Goal: Task Accomplishment & Management: Complete application form

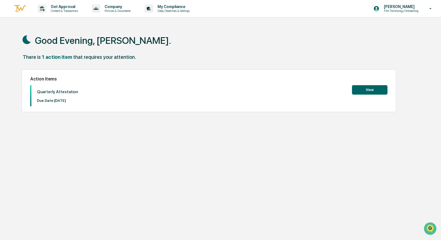
click at [371, 90] on button "View" at bounding box center [370, 89] width 36 height 9
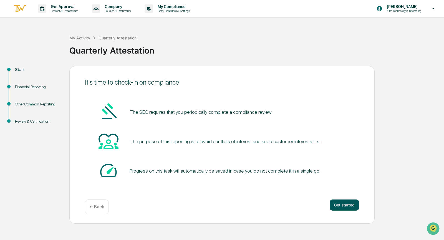
click at [341, 204] on button "Get started" at bounding box center [344, 204] width 29 height 11
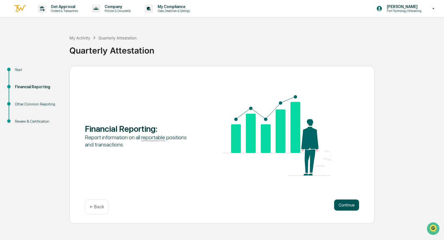
click at [346, 203] on button "Continue" at bounding box center [346, 204] width 25 height 11
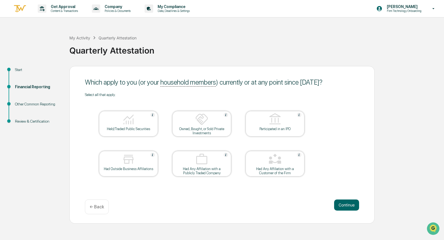
click at [131, 127] on div "Held/Traded Public Securities" at bounding box center [128, 129] width 50 height 4
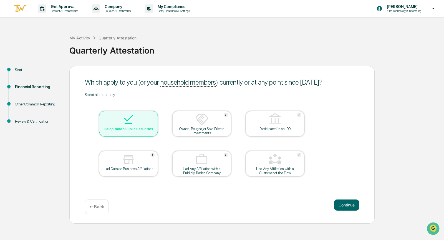
click at [142, 161] on div at bounding box center [128, 160] width 55 height 14
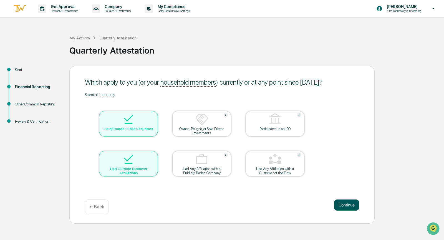
click at [347, 206] on button "Continue" at bounding box center [346, 204] width 25 height 11
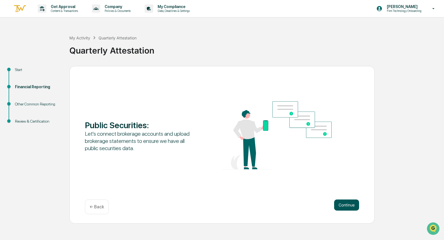
click at [343, 204] on button "Continue" at bounding box center [346, 204] width 25 height 11
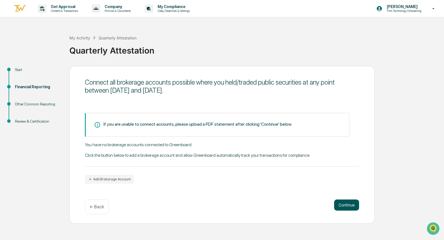
click at [345, 203] on button "Continue" at bounding box center [346, 204] width 25 height 11
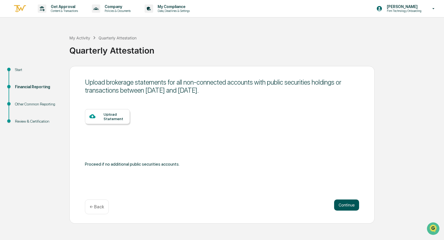
click at [346, 205] on button "Continue" at bounding box center [346, 204] width 25 height 11
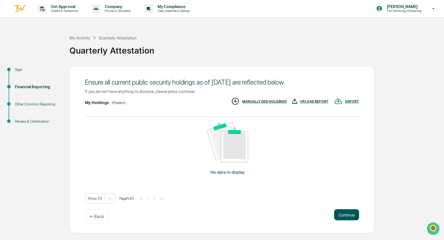
click at [343, 213] on button "Continue" at bounding box center [346, 214] width 25 height 11
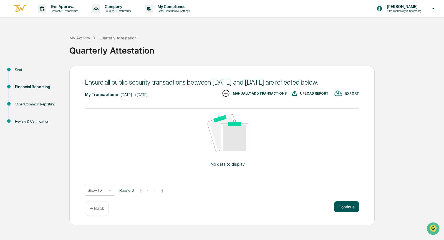
click at [349, 212] on button "Continue" at bounding box center [346, 206] width 25 height 11
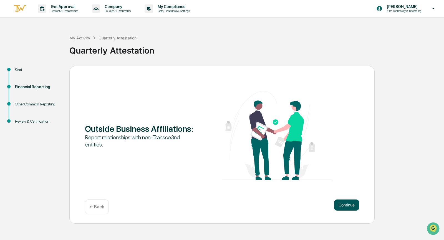
click at [346, 201] on button "Continue" at bounding box center [346, 204] width 25 height 11
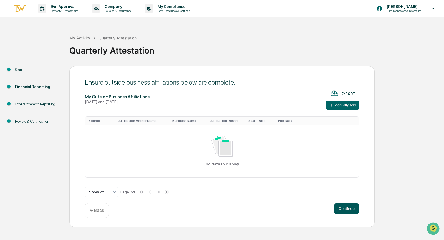
click at [346, 209] on button "Continue" at bounding box center [346, 208] width 25 height 11
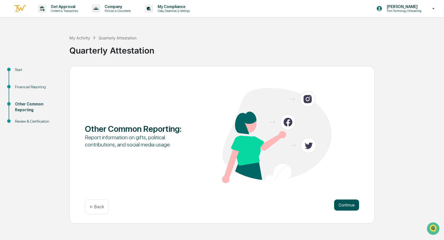
click at [345, 203] on button "Continue" at bounding box center [346, 204] width 25 height 11
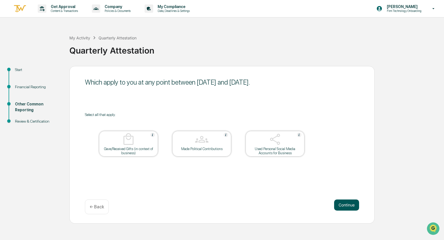
click at [347, 203] on button "Continue" at bounding box center [346, 204] width 25 height 11
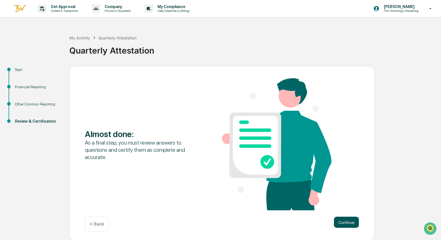
click at [347, 222] on button "Continue" at bounding box center [346, 222] width 25 height 11
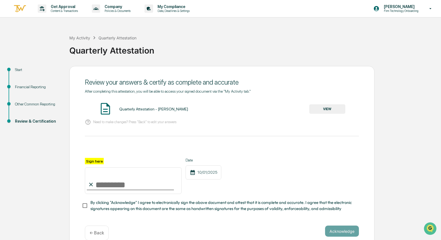
click at [95, 161] on label "Sign here" at bounding box center [94, 161] width 19 height 6
click at [95, 167] on input "Sign here" at bounding box center [133, 180] width 97 height 27
type input "**********"
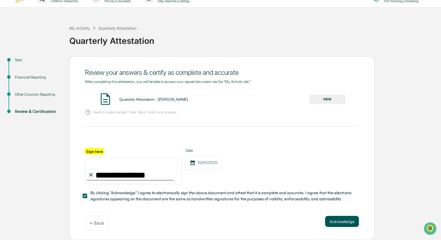
click at [340, 221] on button "Acknowledge" at bounding box center [342, 221] width 34 height 11
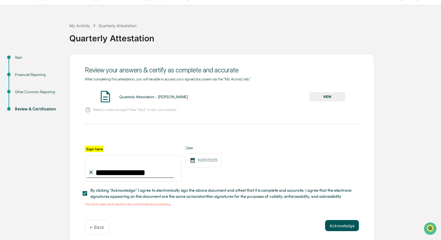
click at [340, 221] on div "**********" at bounding box center [221, 149] width 305 height 191
click at [133, 98] on div "Quarterly Attestation - [PERSON_NAME]" at bounding box center [153, 97] width 69 height 4
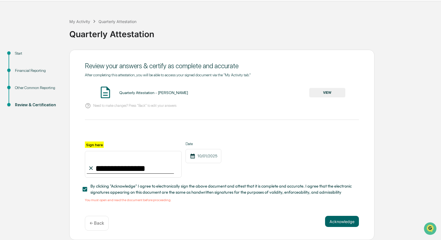
click at [330, 88] on button "VIEW" at bounding box center [327, 92] width 36 height 9
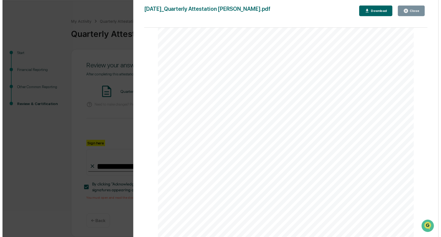
scroll to position [1321, 0]
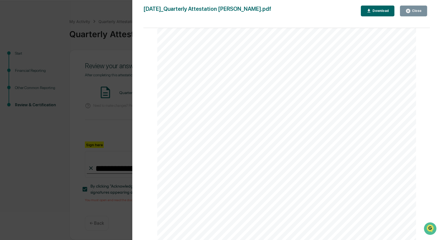
click at [414, 10] on div "Close" at bounding box center [416, 11] width 11 height 4
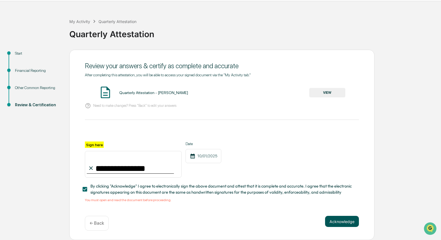
click at [340, 222] on button "Acknowledge" at bounding box center [342, 221] width 34 height 11
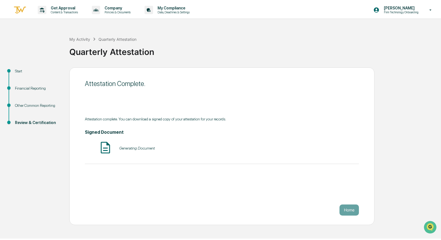
scroll to position [0, 0]
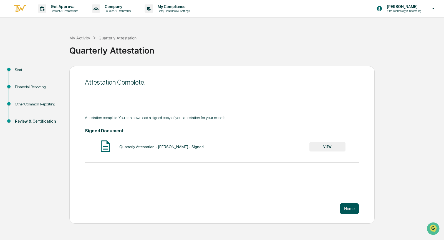
click at [350, 208] on button "Home" at bounding box center [349, 208] width 19 height 11
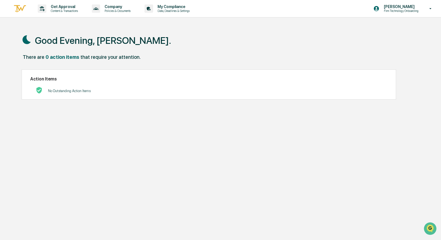
click at [261, 158] on div "Good Evening, [PERSON_NAME]. There are 0 action items that require your attenti…" at bounding box center [220, 146] width 414 height 240
